Goal: Find specific page/section: Find specific page/section

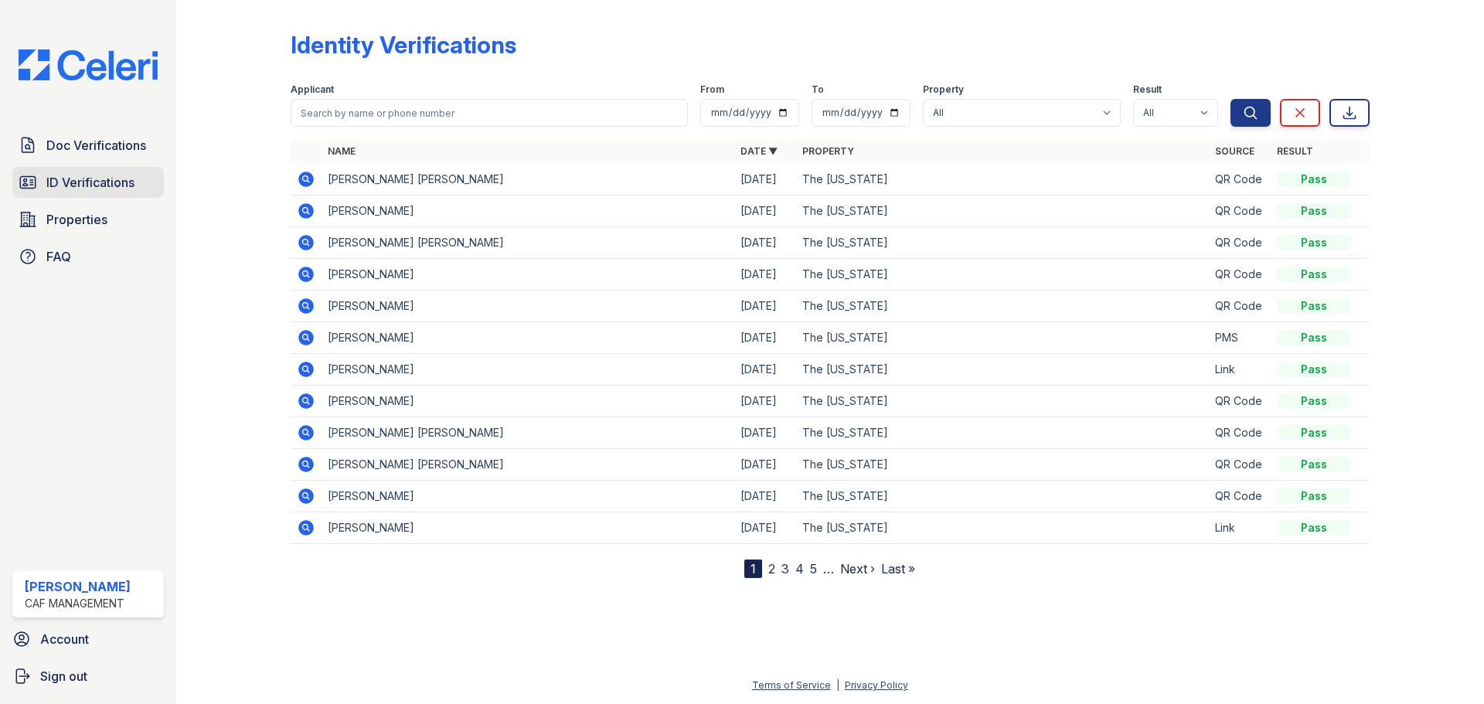
click at [124, 193] on link "ID Verifications" at bounding box center [88, 182] width 152 height 31
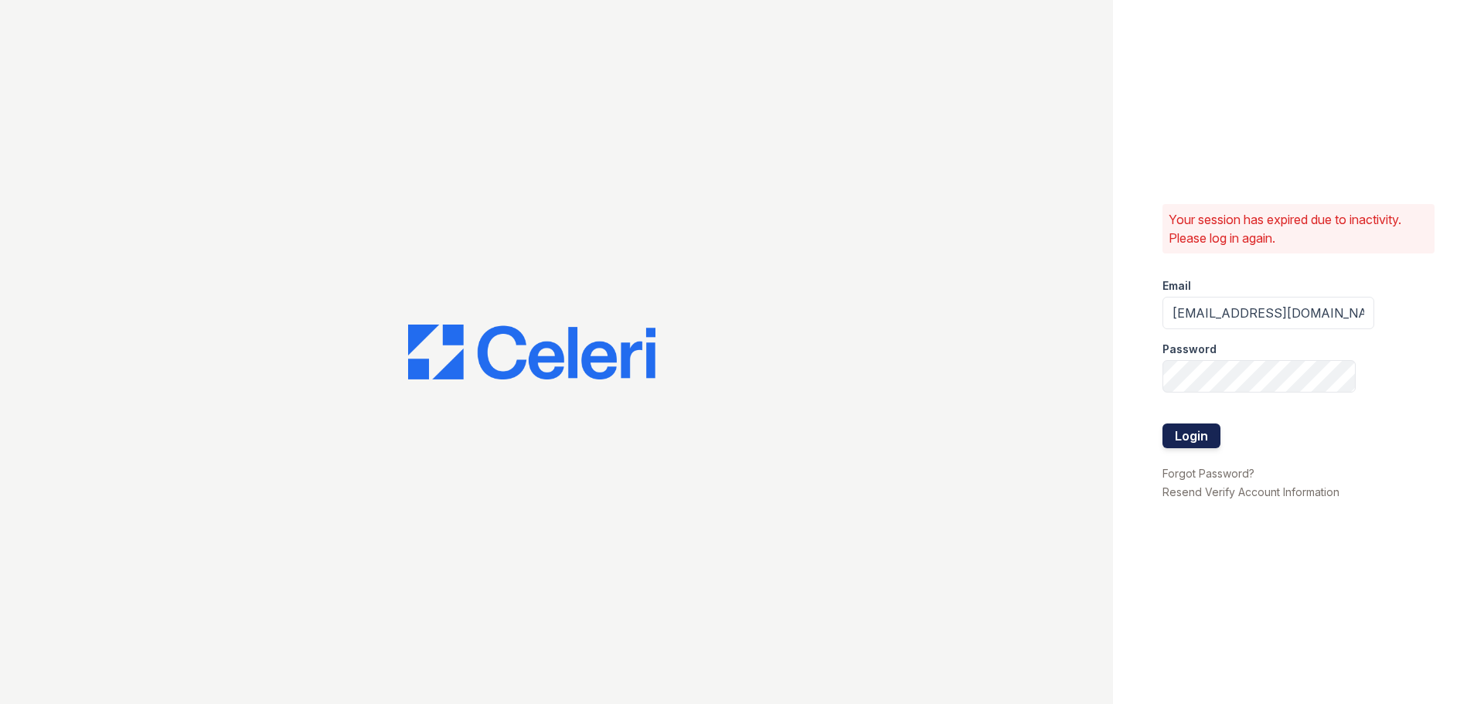
click at [1206, 440] on button "Login" at bounding box center [1192, 436] width 58 height 25
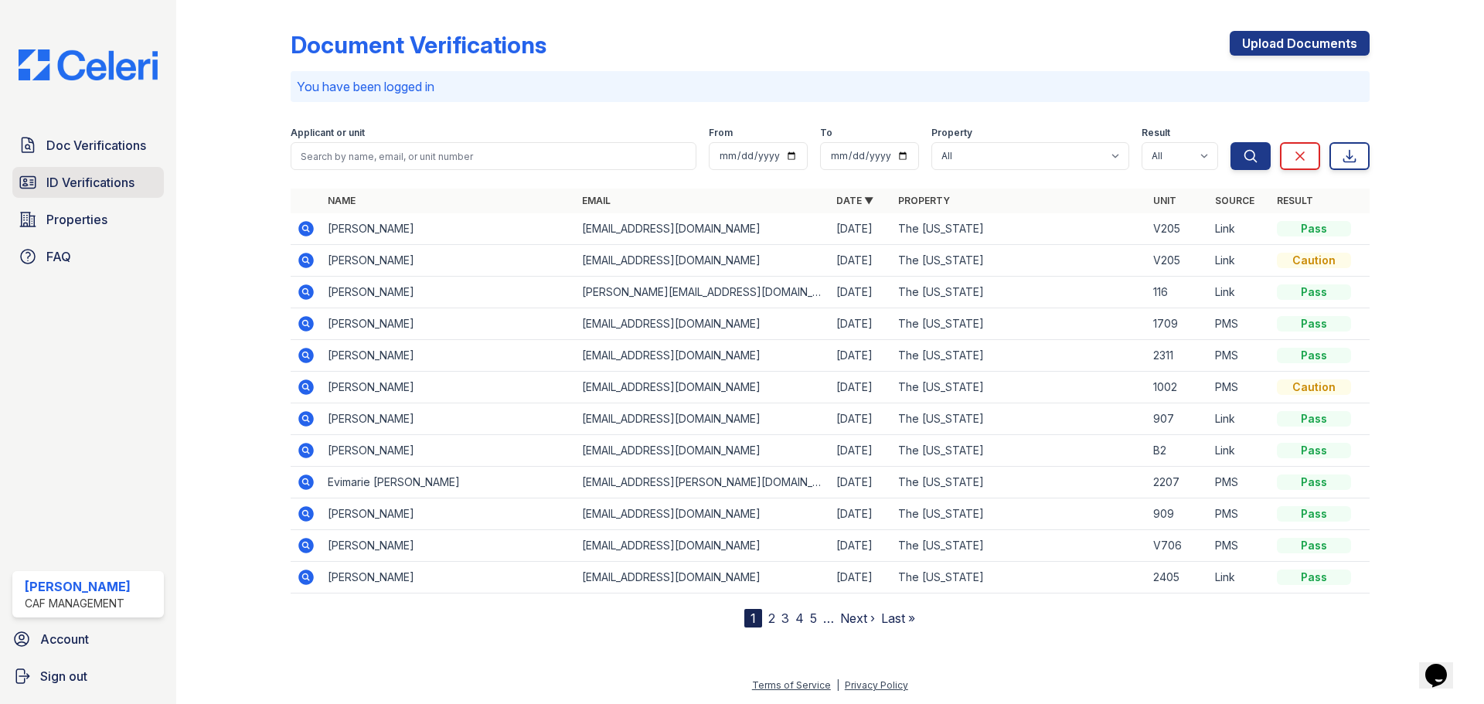
click at [78, 175] on span "ID Verifications" at bounding box center [90, 182] width 88 height 19
